Goal: Task Accomplishment & Management: Manage account settings

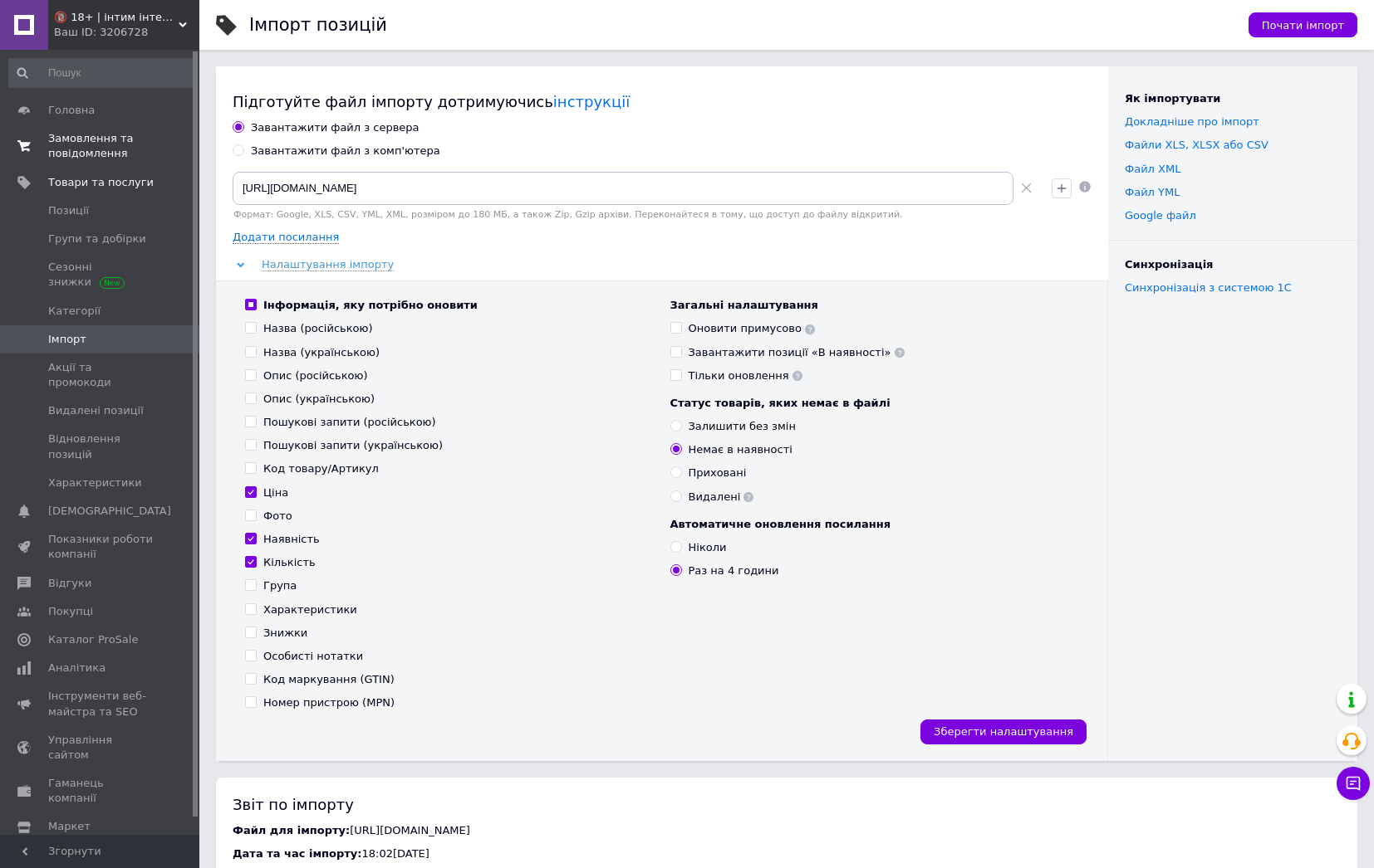
scroll to position [498, 0]
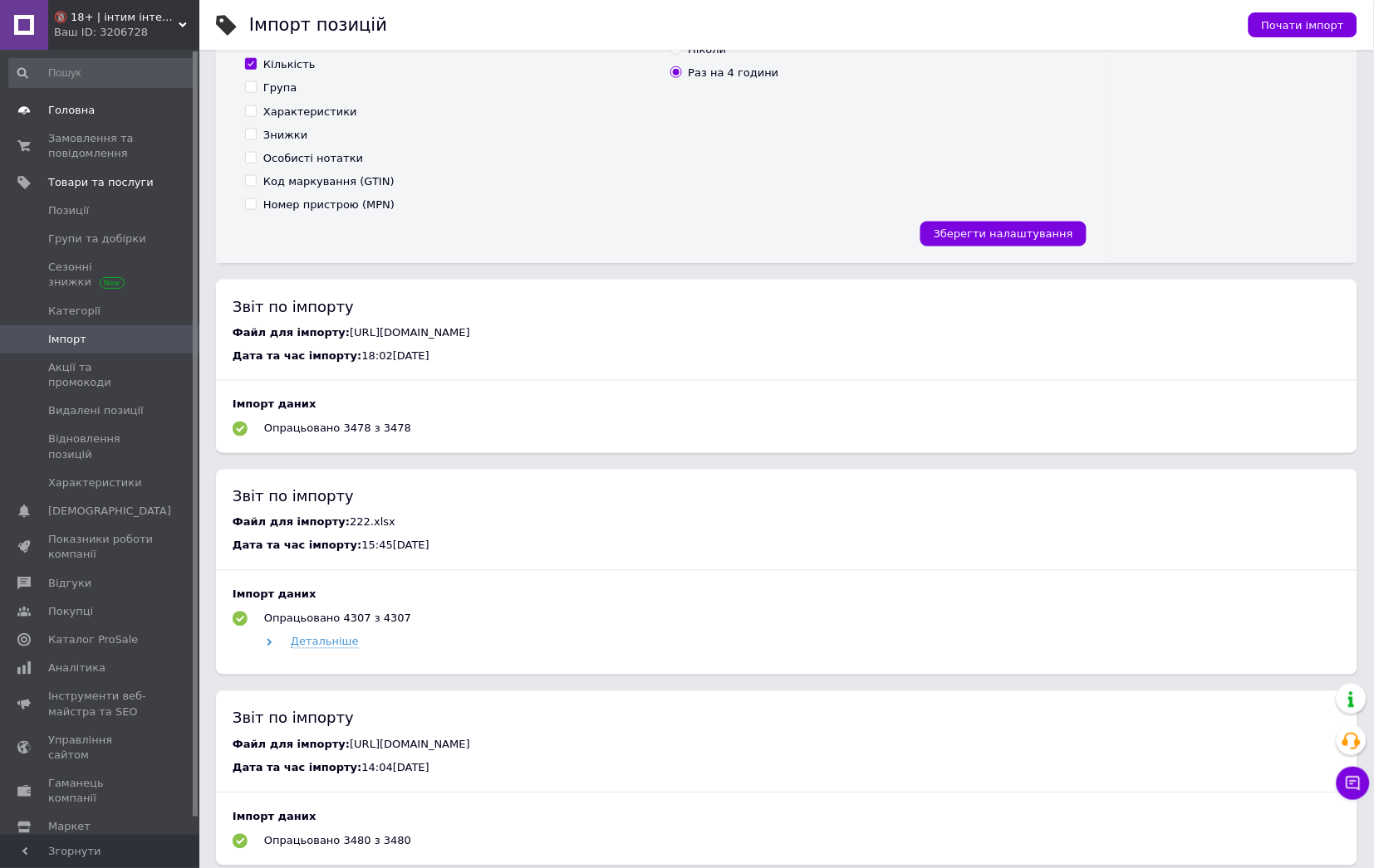
drag, startPoint x: 84, startPoint y: 137, endPoint x: 93, endPoint y: 110, distance: 28.5
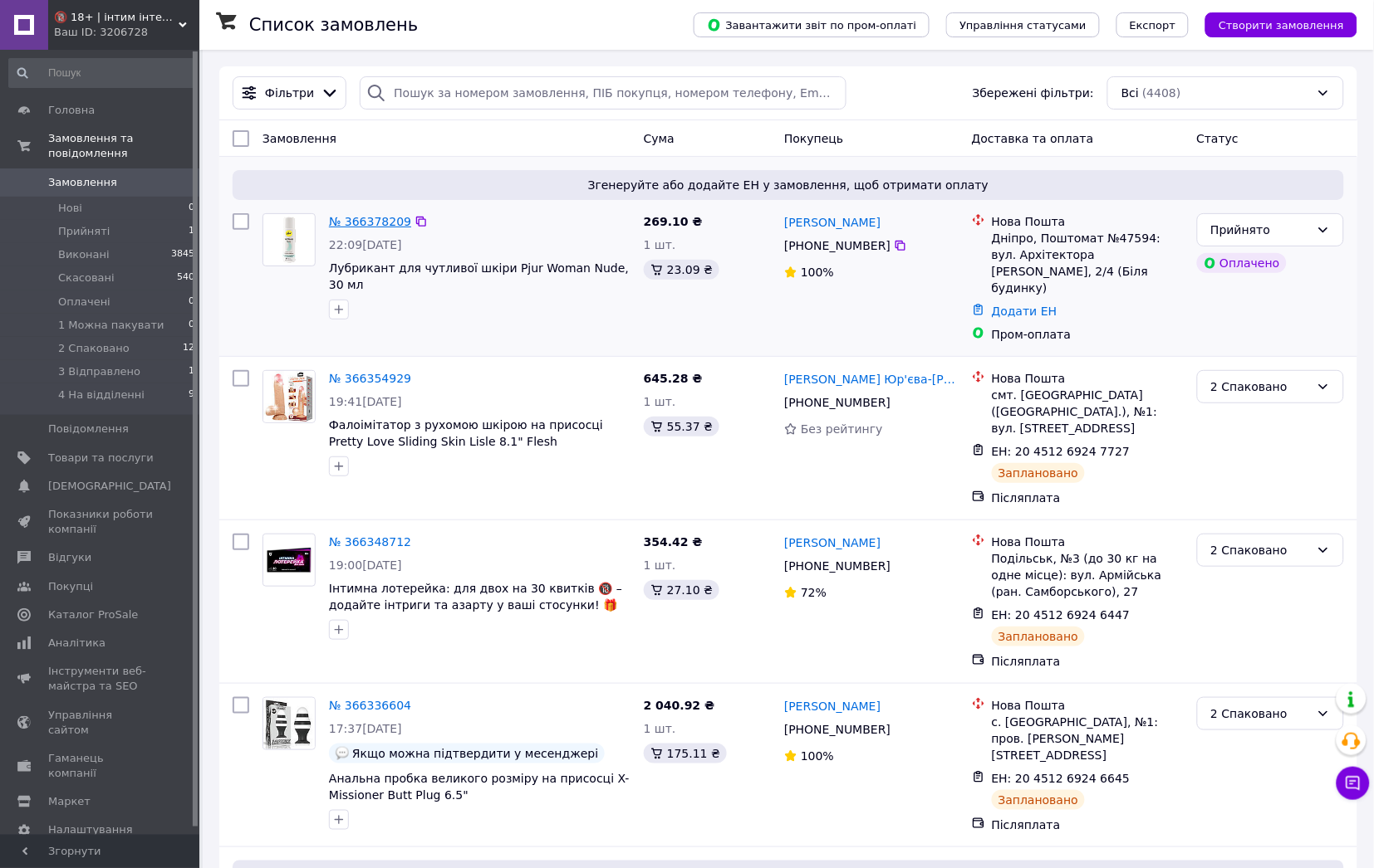
click at [360, 219] on link "№ 366378209" at bounding box center [370, 221] width 82 height 13
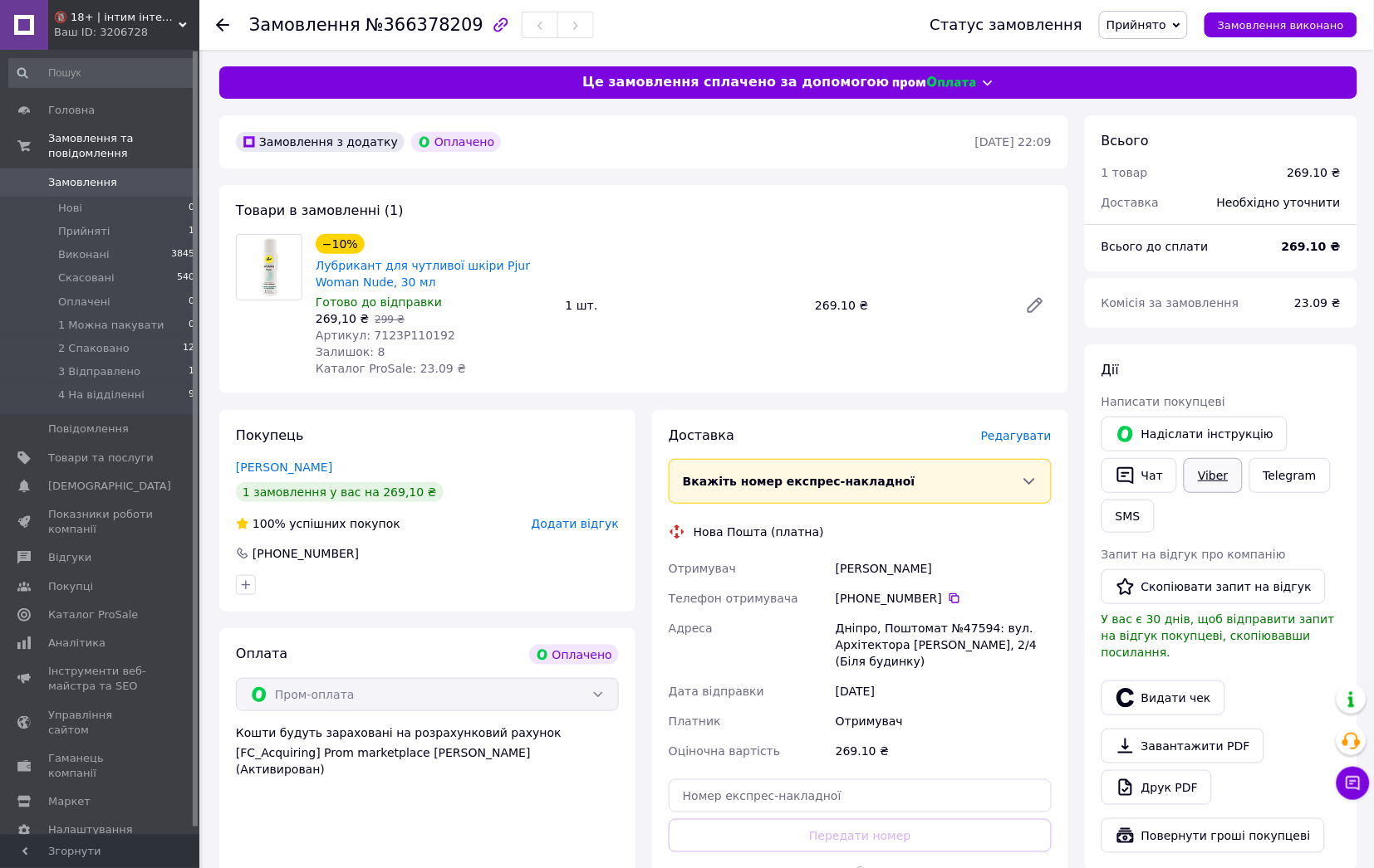
click at [1207, 471] on link "Viber" at bounding box center [1212, 475] width 58 height 35
click at [860, 574] on div "Василець Маргарита" at bounding box center [943, 568] width 222 height 30
copy div "Василець"
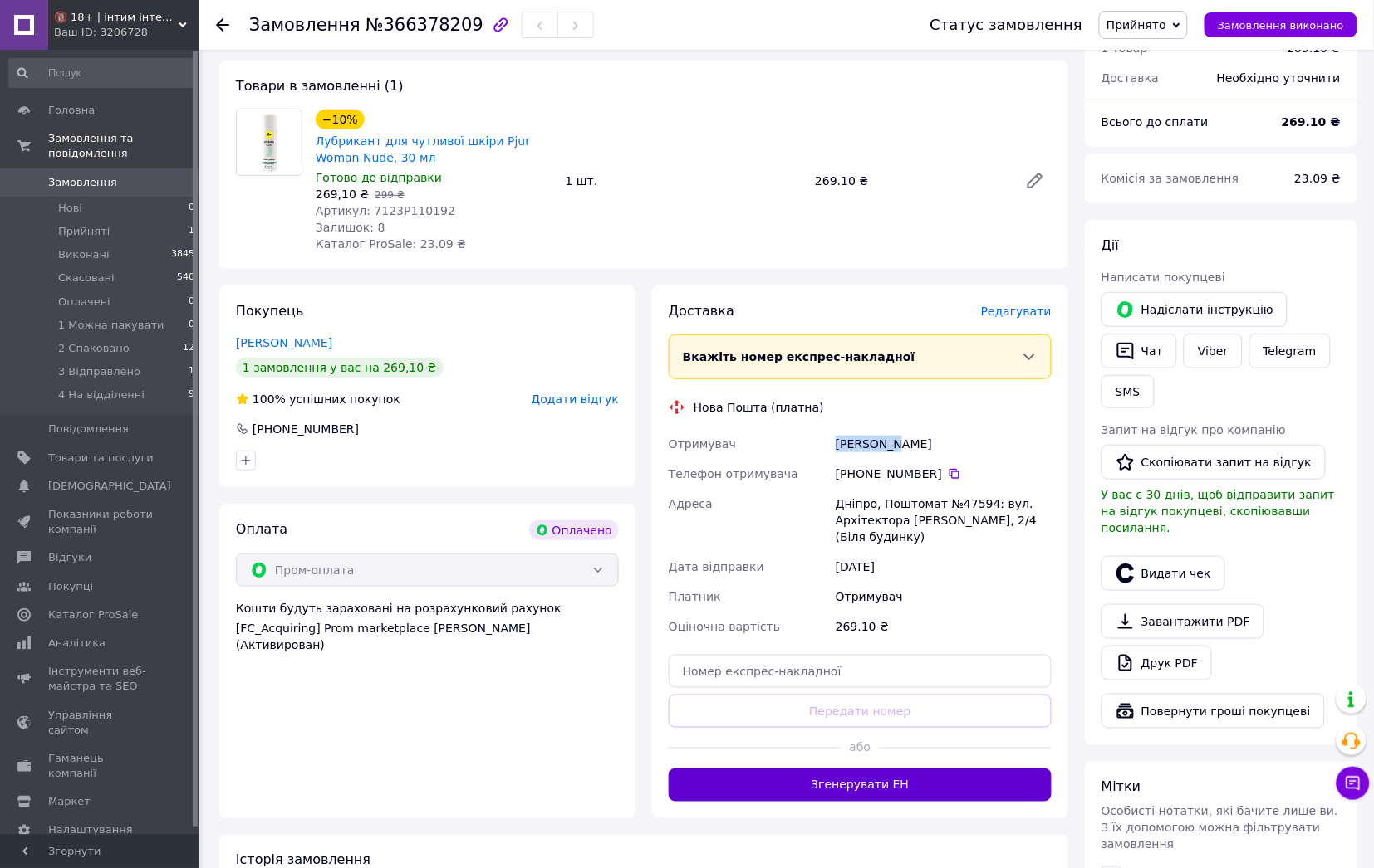
click at [883, 771] on button "Згенерувати ЕН" at bounding box center [861, 785] width 383 height 34
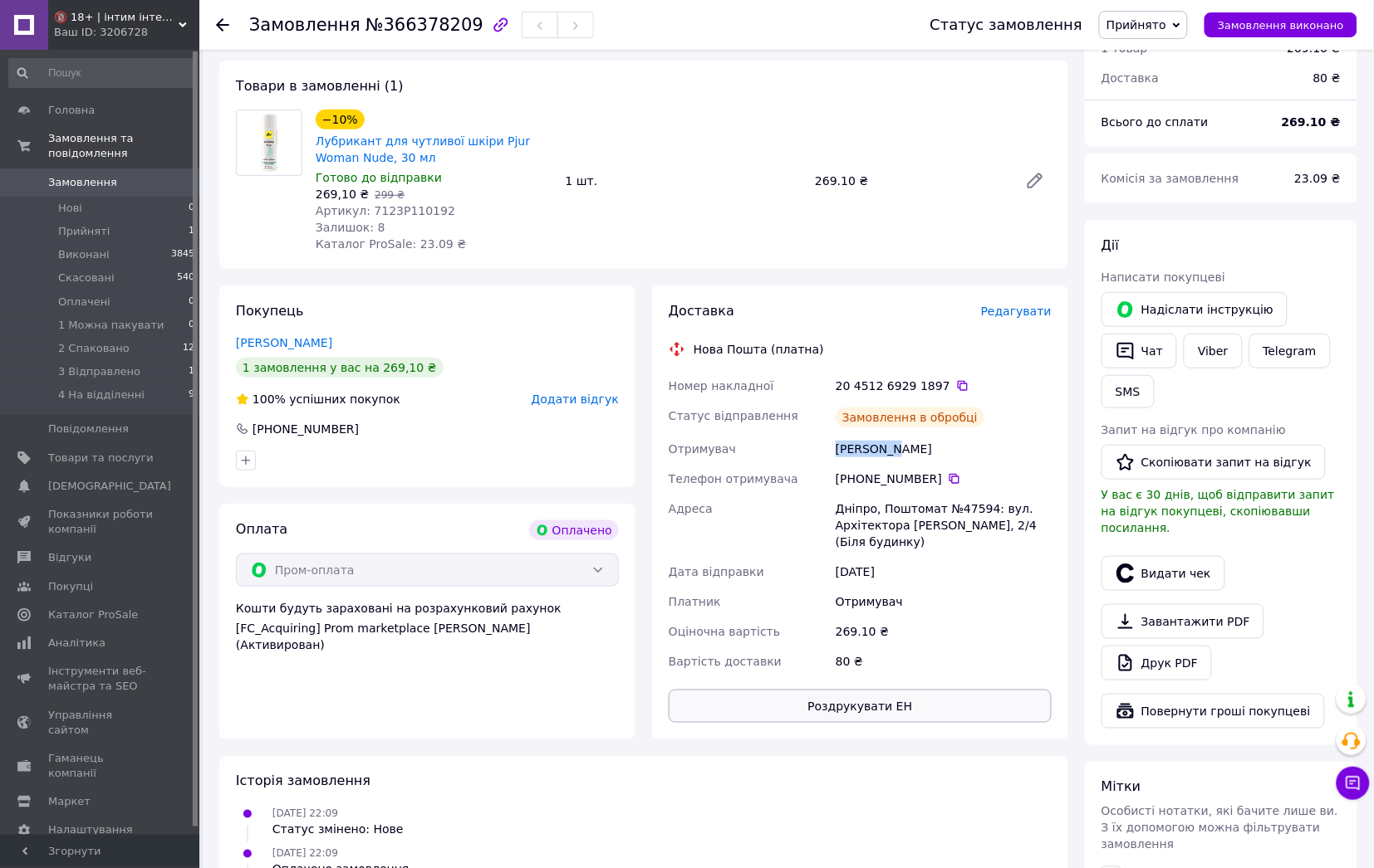
click at [835, 691] on button "Роздрукувати ЕН" at bounding box center [861, 706] width 383 height 34
click at [566, 350] on div "Василець Маргарита" at bounding box center [428, 343] width 383 height 16
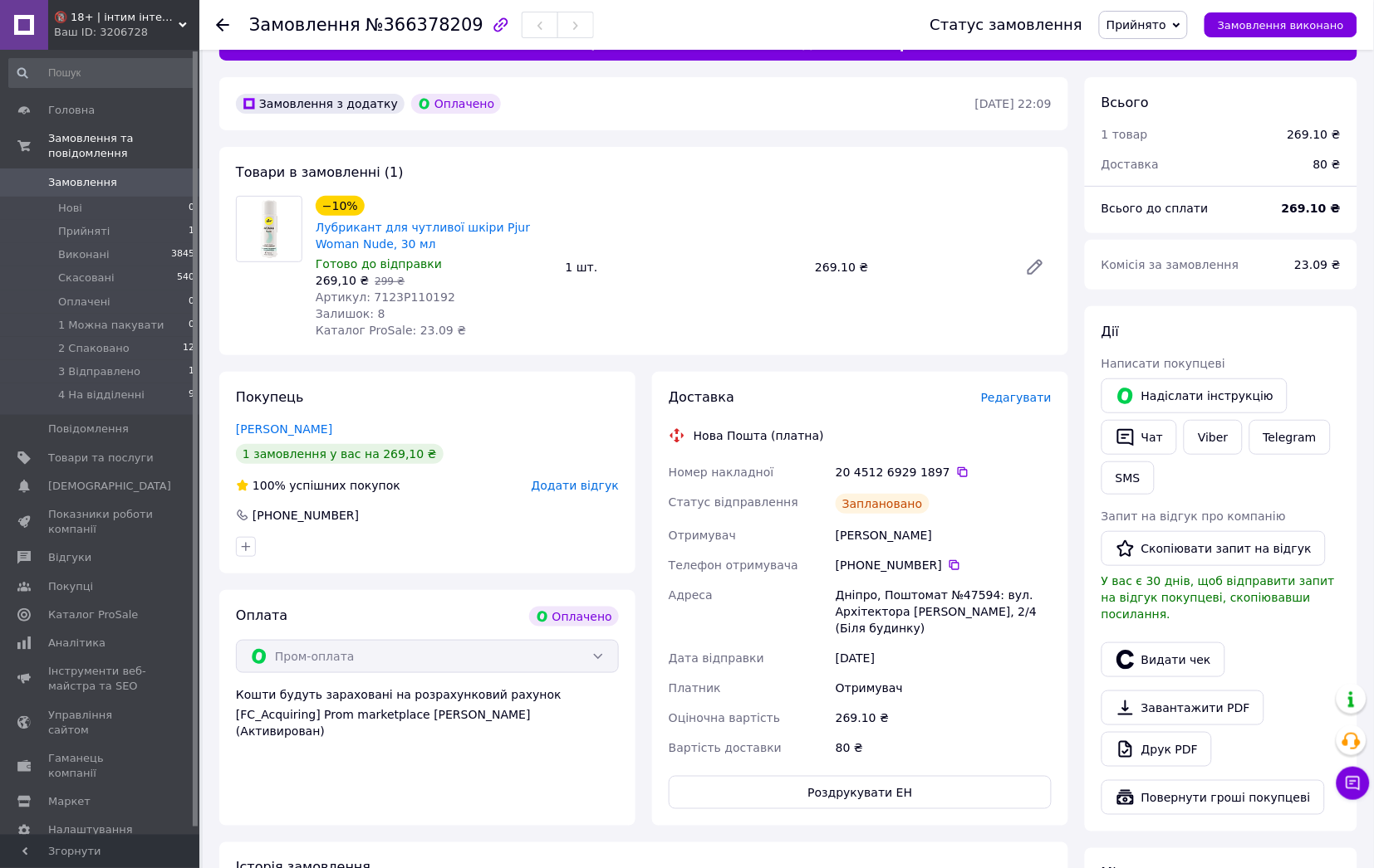
scroll to position [0, 0]
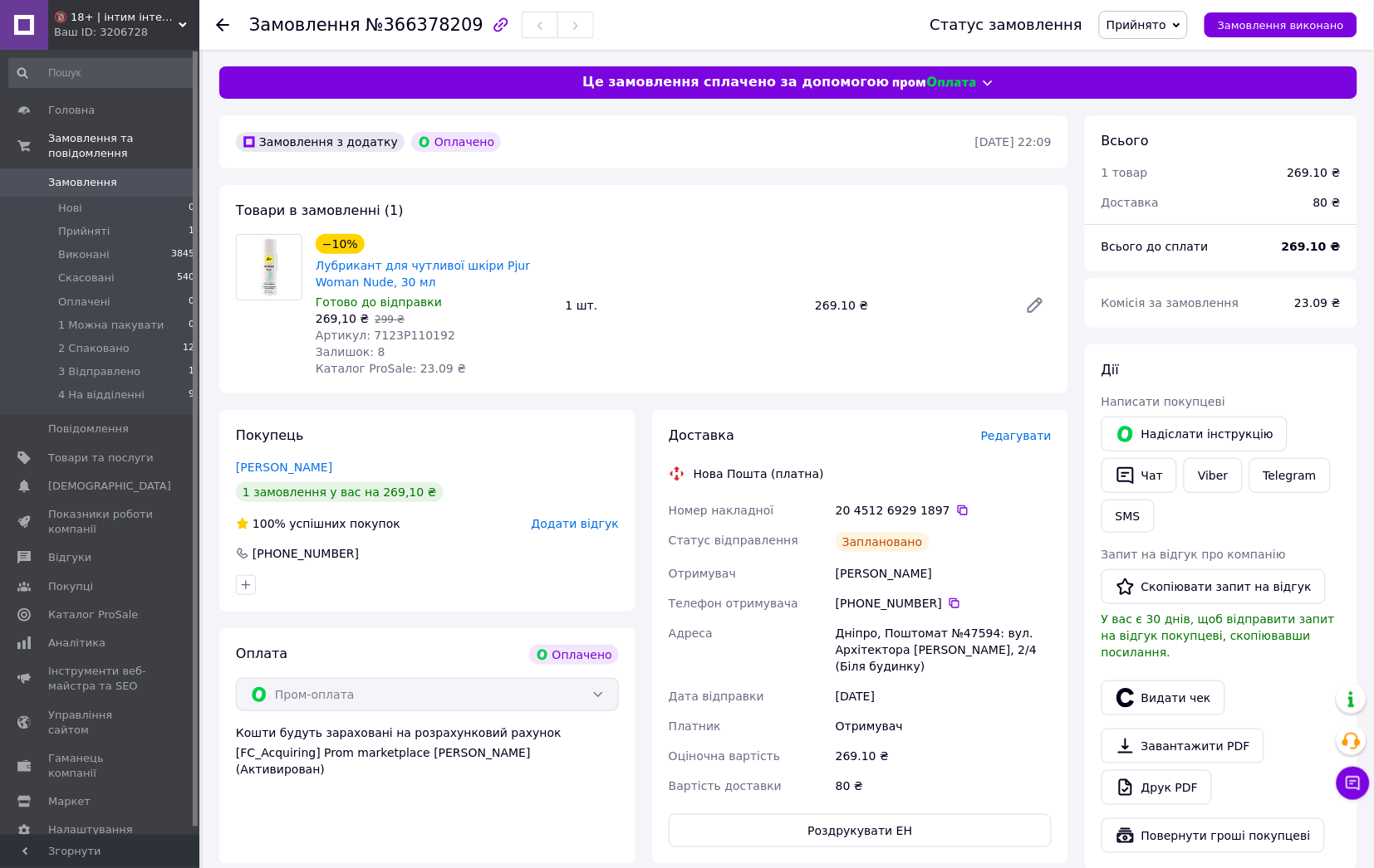
click at [1140, 24] on span "Прийнято" at bounding box center [1136, 25] width 60 height 13
click at [1163, 157] on li "2 Спаковано" at bounding box center [1161, 158] width 123 height 25
click at [163, 337] on li "2 Спаковано 12" at bounding box center [102, 348] width 204 height 23
